Goal: Information Seeking & Learning: Learn about a topic

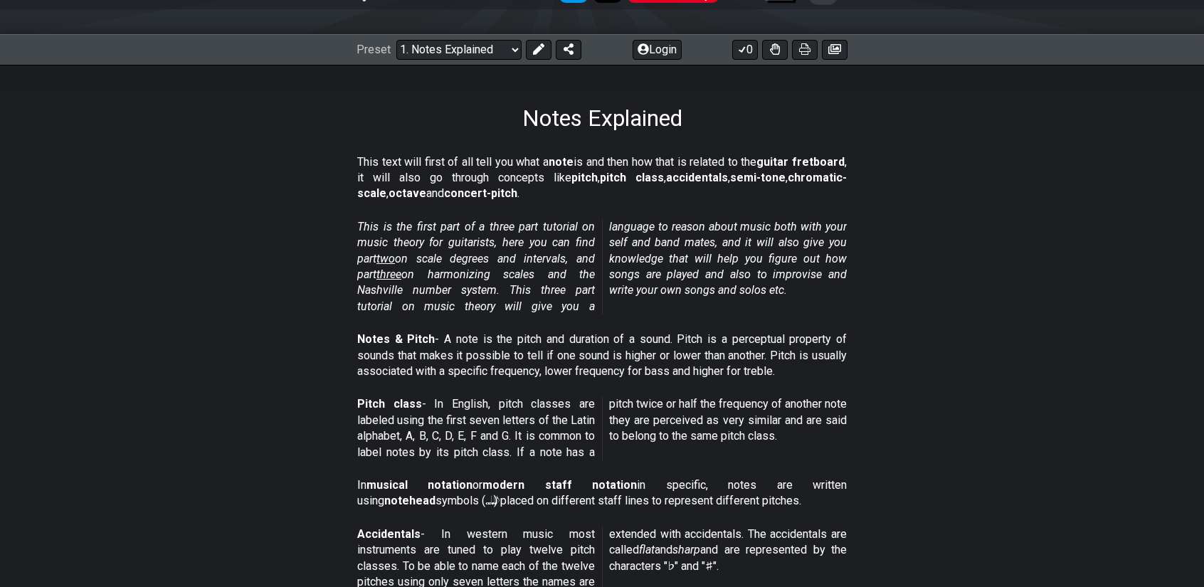
scroll to position [214, 0]
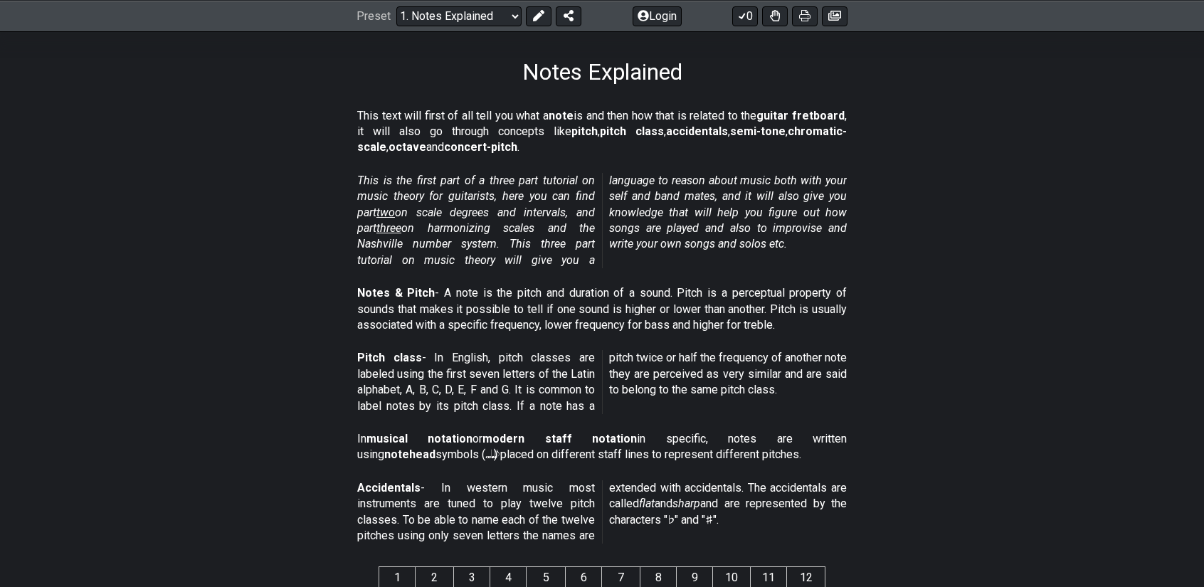
click at [691, 290] on p "Notes & Pitch - A note is the pitch and duration of a sound. Pitch is a percept…" at bounding box center [602, 309] width 490 height 48
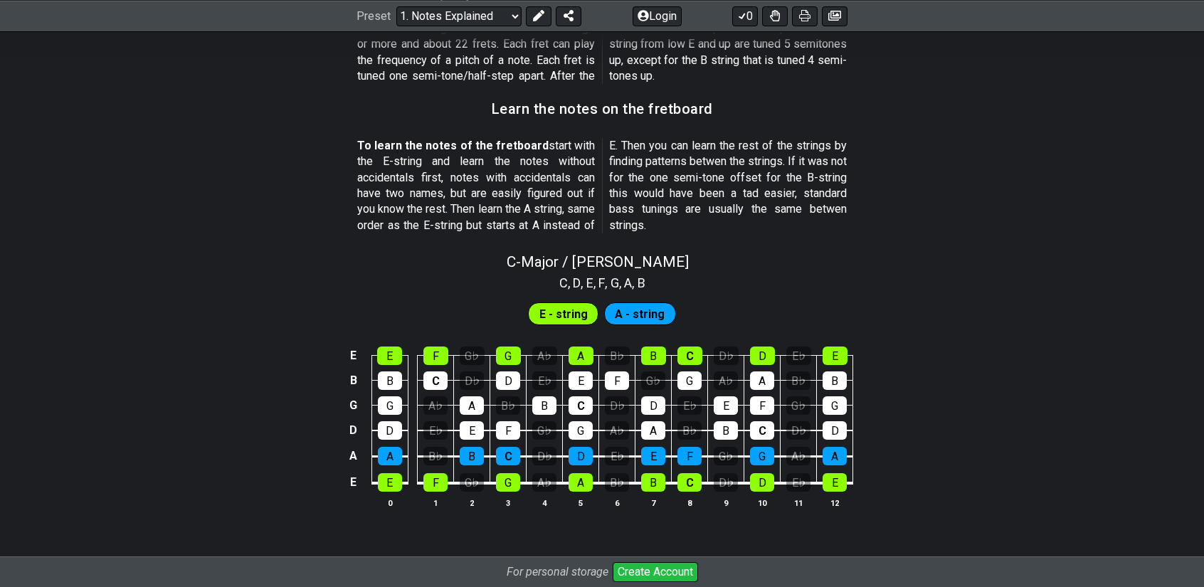
scroll to position [1281, 0]
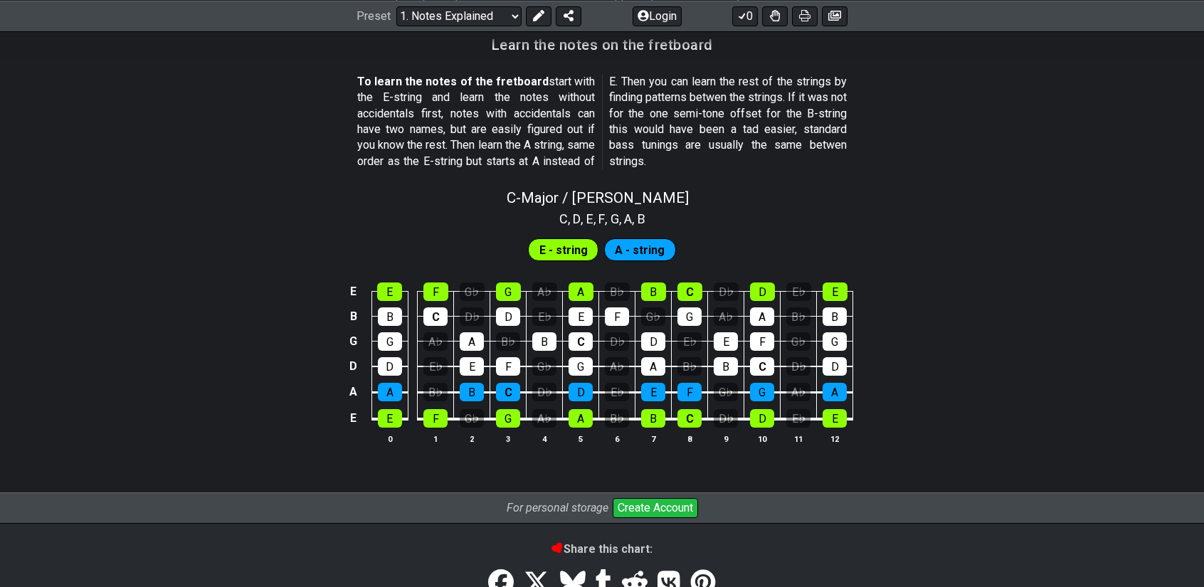
click at [566, 253] on span "E - string" at bounding box center [563, 250] width 48 height 21
click at [611, 247] on div "A - string" at bounding box center [640, 249] width 72 height 23
click at [534, 414] on div "A♭" at bounding box center [544, 418] width 24 height 19
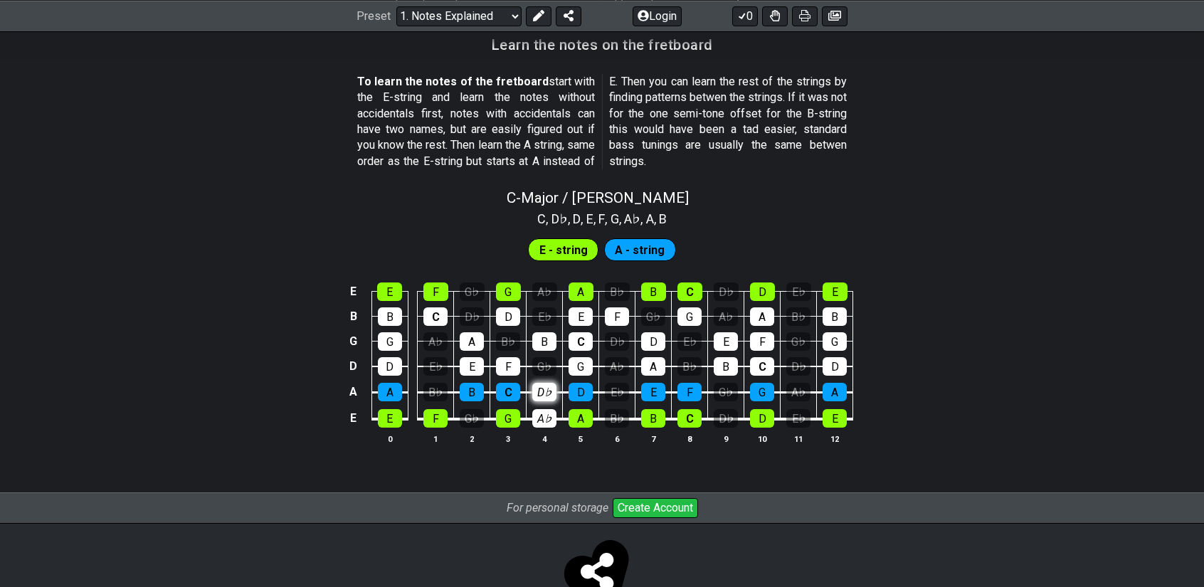
click at [549, 391] on div "D♭" at bounding box center [544, 392] width 24 height 19
click at [548, 367] on div "G♭" at bounding box center [544, 366] width 24 height 19
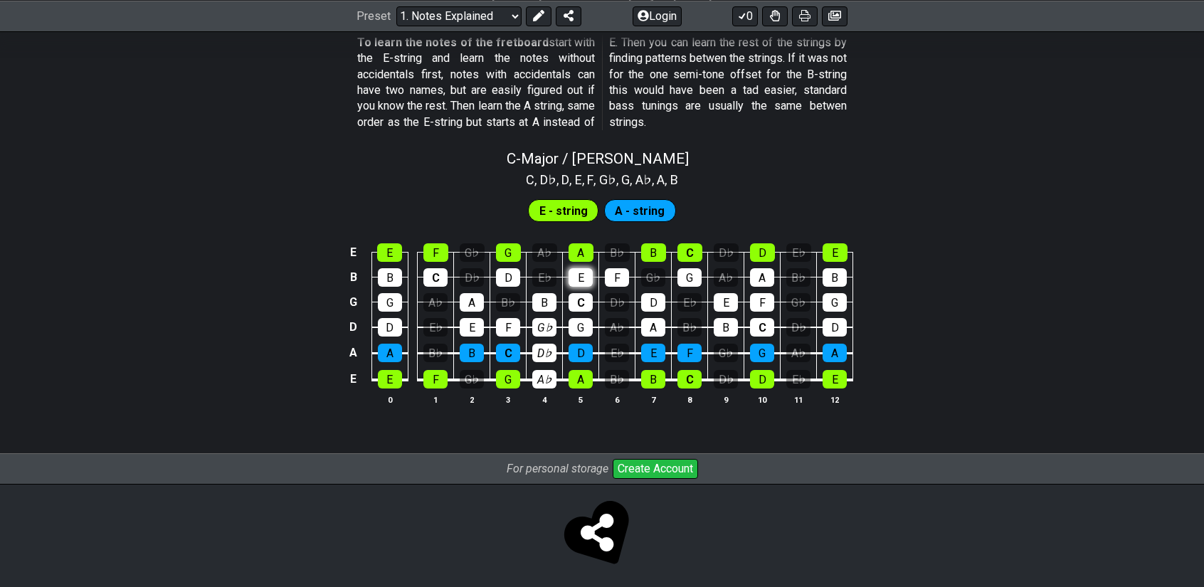
scroll to position [1324, 0]
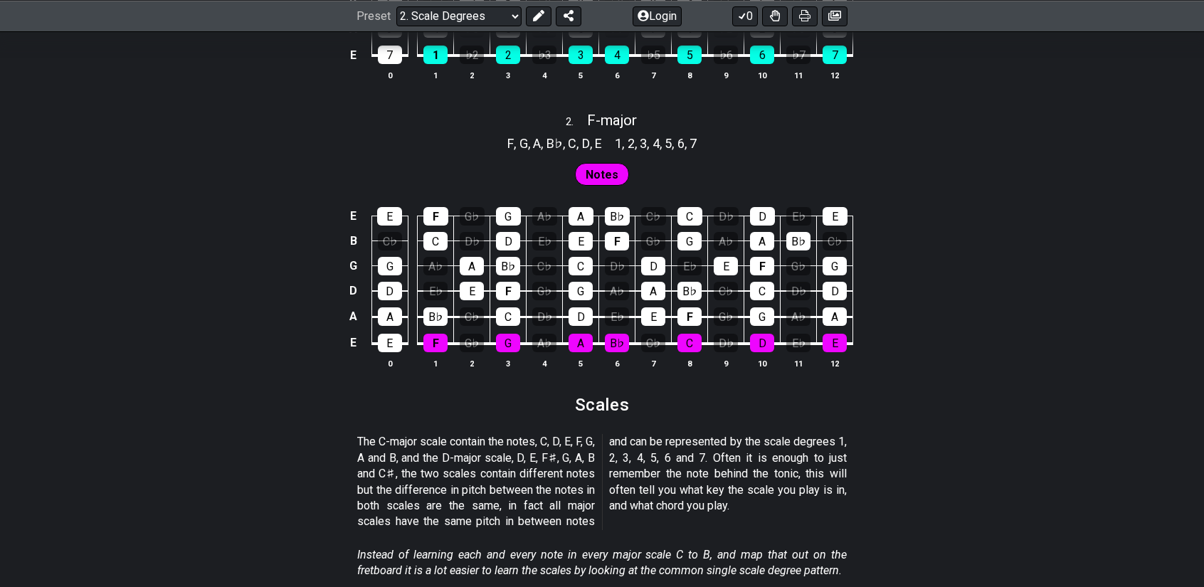
scroll to position [1210, 0]
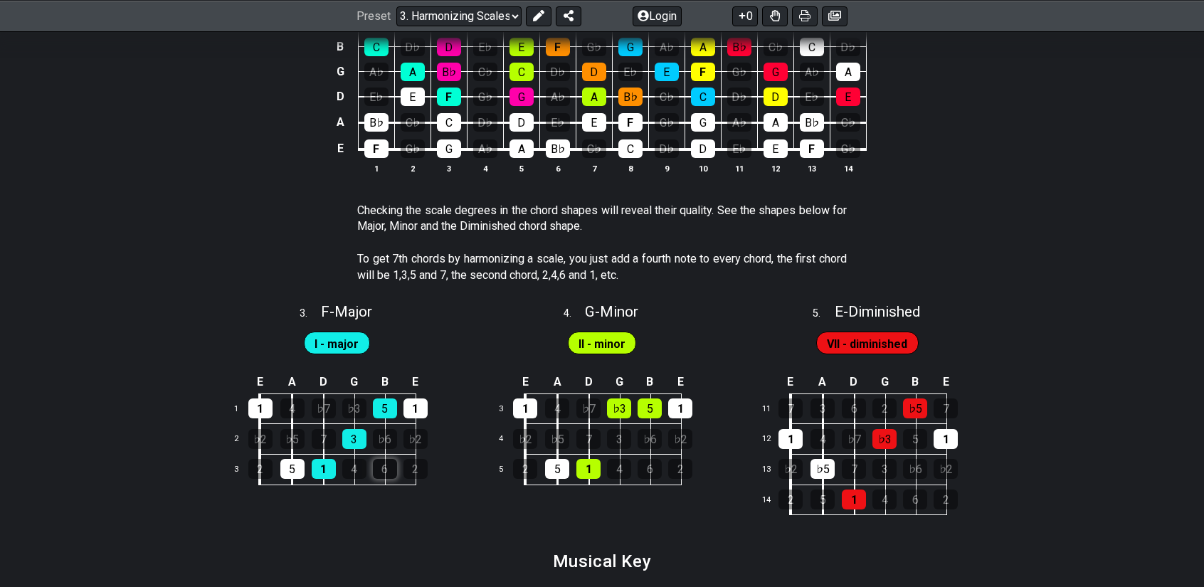
scroll to position [1139, 0]
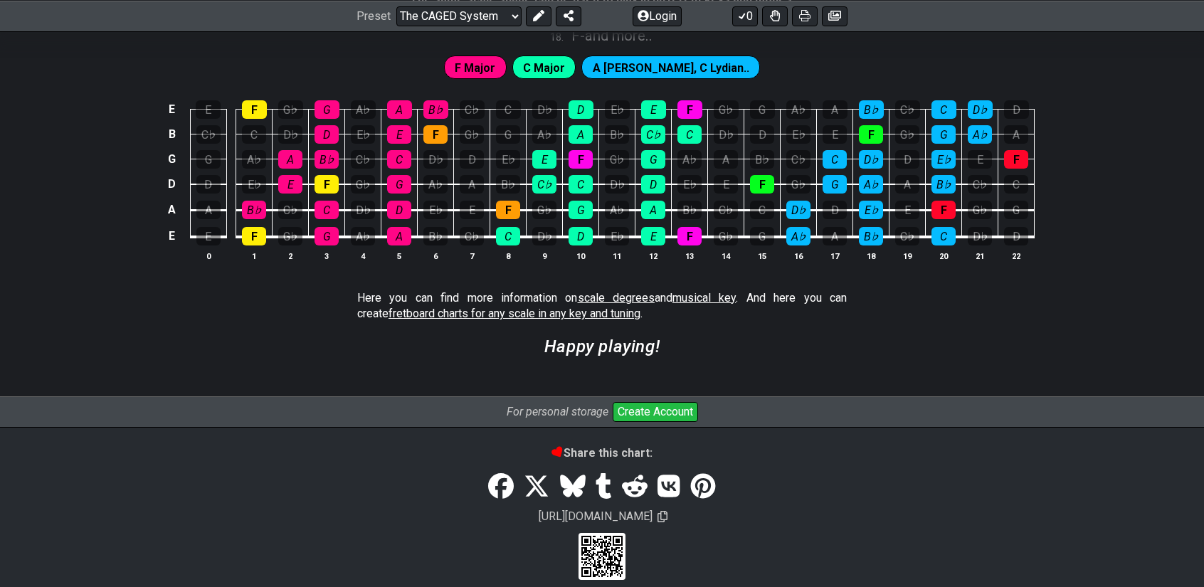
scroll to position [3920, 0]
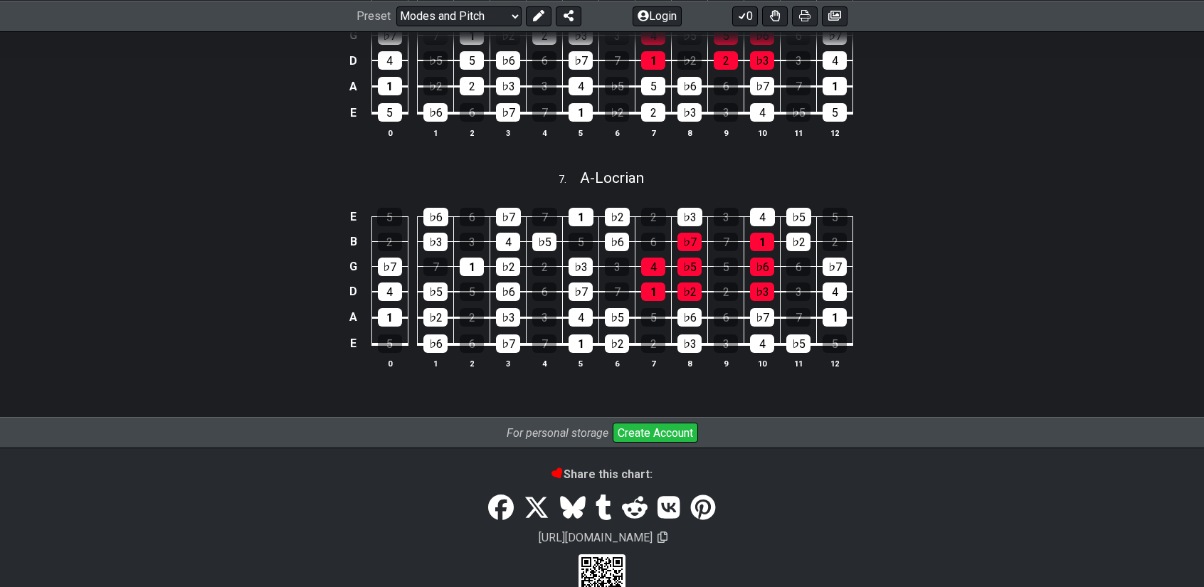
scroll to position [1687, 0]
